Goal: Task Accomplishment & Management: Manage account settings

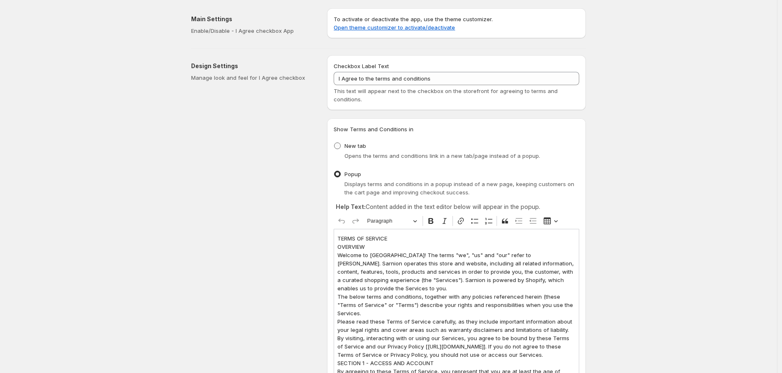
click at [341, 147] on span at bounding box center [337, 146] width 7 height 7
click at [335, 143] on input "New tab" at bounding box center [334, 143] width 0 height 0
radio input "true"
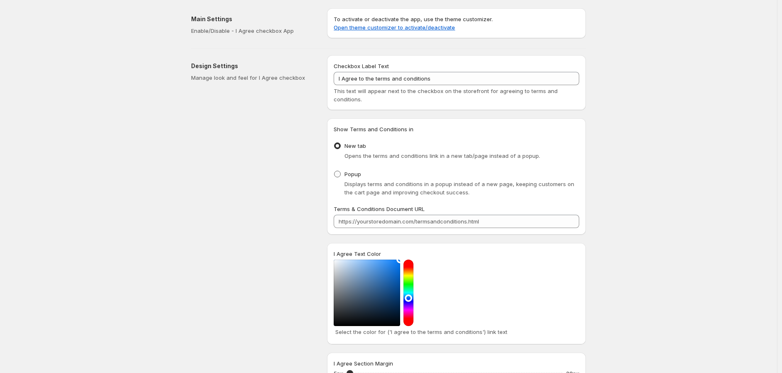
click at [338, 175] on span at bounding box center [337, 174] width 7 height 7
click at [335, 171] on input "Popup" at bounding box center [334, 171] width 0 height 0
radio input "true"
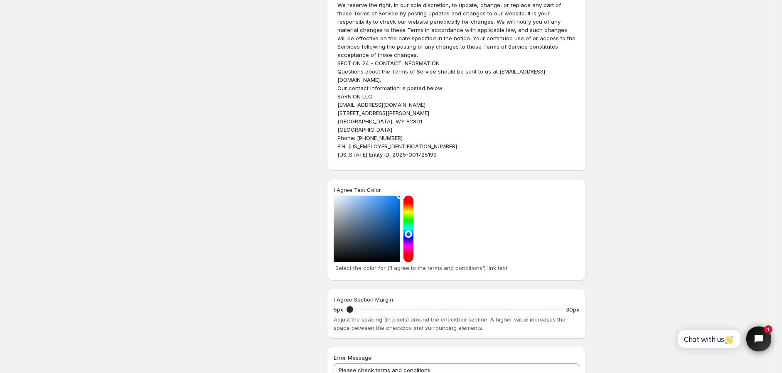
scroll to position [2656, 0]
